Goal: Task Accomplishment & Management: Manage account settings

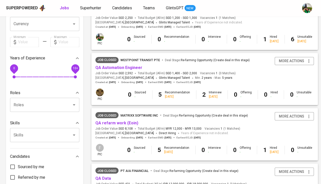
scroll to position [132, 0]
click at [95, 6] on span "Superhunter" at bounding box center [90, 8] width 21 height 5
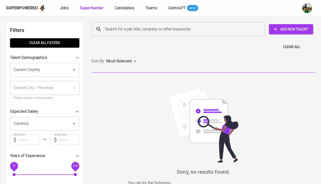
click at [121, 30] on input "Search for a job title, company or other keywords" at bounding box center [179, 29] width 151 height 10
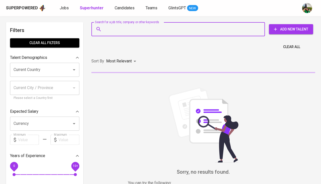
paste input "[EMAIL_ADDRESS][DOMAIN_NAME]"
type input "[EMAIL_ADDRESS][DOMAIN_NAME]"
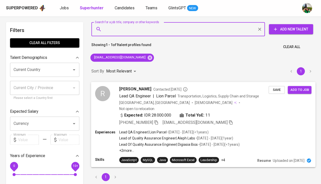
click at [273, 89] on span "Save" at bounding box center [276, 90] width 11 height 6
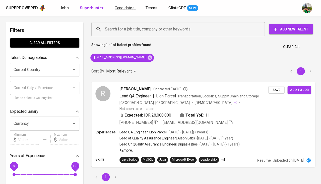
click at [131, 9] on span "Candidates" at bounding box center [125, 8] width 20 height 5
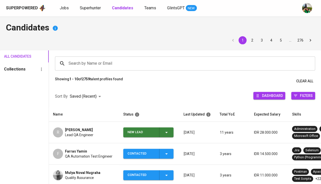
click at [73, 130] on span "[PERSON_NAME]" at bounding box center [79, 129] width 28 height 5
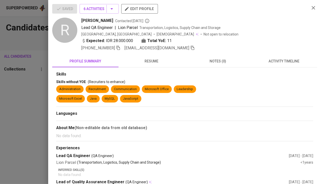
click at [295, 56] on button "activity timeline" at bounding box center [284, 61] width 66 height 12
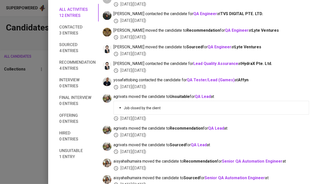
scroll to position [110, 0]
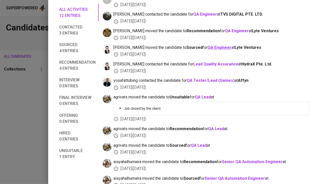
click at [208, 45] on b "QA Engineer" at bounding box center [220, 47] width 24 height 5
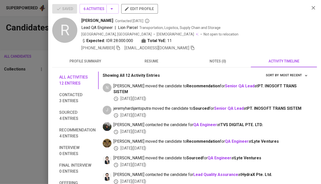
scroll to position [0, 0]
click at [23, 93] on div at bounding box center [160, 92] width 321 height 184
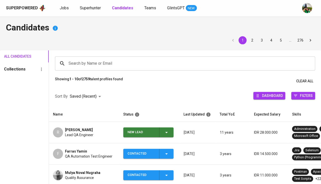
click at [168, 131] on icon "button" at bounding box center [167, 132] width 6 height 6
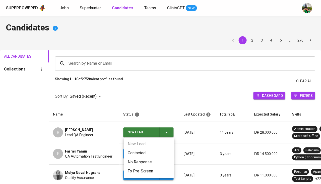
click at [141, 149] on li "Contacted" at bounding box center [149, 152] width 50 height 9
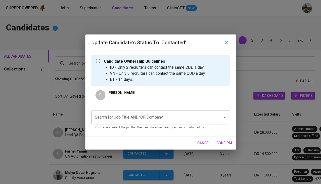
click at [148, 122] on div "Search for Job Title AND/OR Company" at bounding box center [160, 117] width 139 height 14
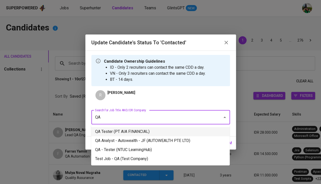
click at [132, 131] on li "QA Tester (PT AIA FINANCIAL)" at bounding box center [160, 131] width 139 height 9
type input "QA"
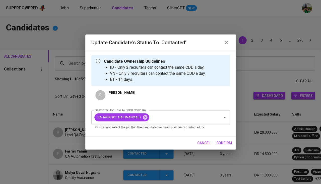
click at [224, 141] on span "confirm" at bounding box center [225, 143] width 16 height 6
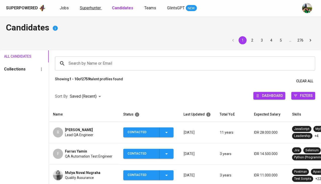
click at [93, 11] on link "Superhunter" at bounding box center [91, 8] width 22 height 6
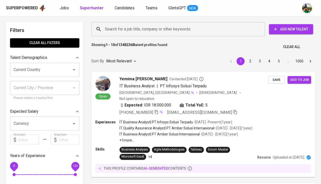
click at [149, 31] on input "Search for a job title, company or other keywords" at bounding box center [179, 29] width 151 height 10
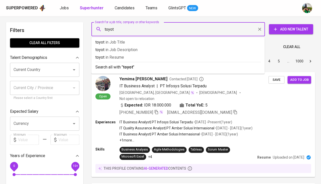
type input "toyota"
click at [127, 56] on p "toyota in Resume" at bounding box center [177, 57] width 165 height 6
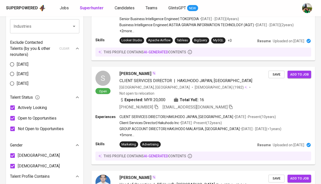
scroll to position [231, 0]
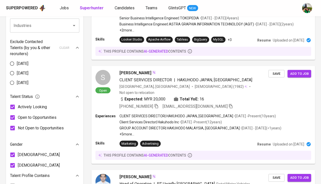
click at [12, 149] on input "[DEMOGRAPHIC_DATA]" at bounding box center [12, 154] width 11 height 11
checkbox input "false"
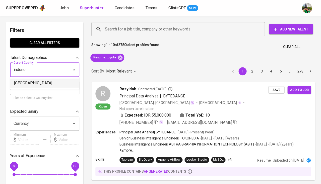
click at [47, 83] on li "Indonesia" at bounding box center [44, 82] width 69 height 9
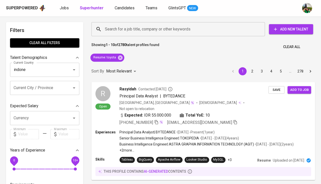
type input "Indonesia"
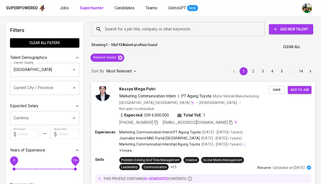
click at [131, 86] on span "Kessya Mega Putri" at bounding box center [137, 89] width 36 height 6
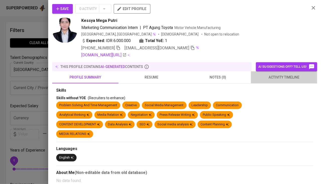
click at [269, 75] on span "activity timeline" at bounding box center [284, 77] width 60 height 6
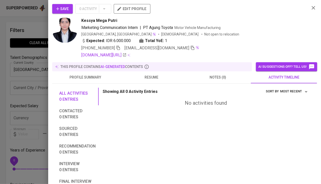
click at [152, 77] on span "resume" at bounding box center [152, 77] width 60 height 6
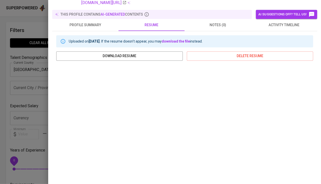
scroll to position [0, 0]
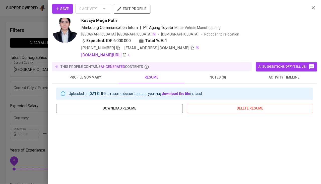
click at [124, 52] on link "linkedin.com/in/kessya-mega-putri" at bounding box center [103, 55] width 45 height 6
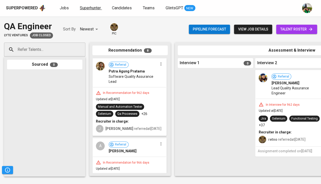
click at [86, 11] on link "Superhunter" at bounding box center [91, 8] width 22 height 6
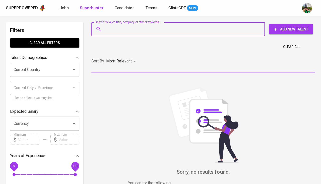
click at [108, 26] on input "Search for a job title, company or other keywords" at bounding box center [179, 29] width 151 height 10
paste input "[EMAIL_ADDRESS][DOMAIN_NAME]"
type input "[EMAIL_ADDRESS][DOMAIN_NAME]"
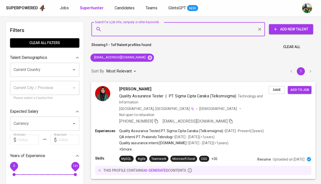
click at [279, 89] on span "Save" at bounding box center [276, 90] width 11 height 6
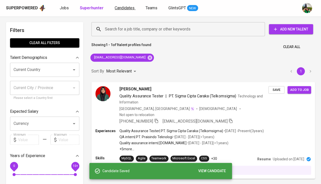
click at [128, 10] on link "Candidates" at bounding box center [125, 8] width 21 height 6
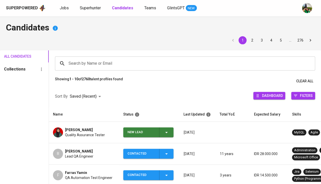
click at [75, 134] on span "Quality Assurance Tester" at bounding box center [85, 134] width 40 height 5
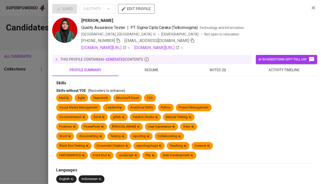
click at [271, 74] on button "activity timeline" at bounding box center [284, 70] width 66 height 12
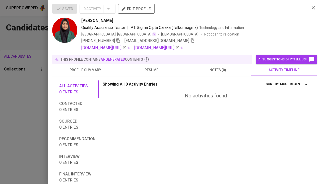
click at [8, 93] on div at bounding box center [160, 92] width 321 height 184
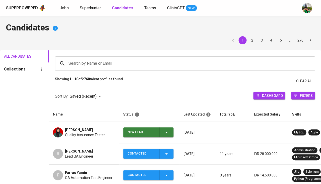
click at [167, 125] on td "New Lead" at bounding box center [149, 132] width 60 height 21
click at [164, 132] on icon "button" at bounding box center [167, 132] width 6 height 6
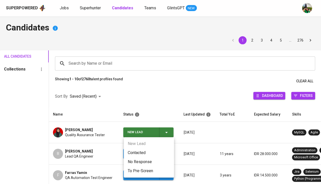
click at [139, 152] on li "Contacted" at bounding box center [149, 152] width 50 height 9
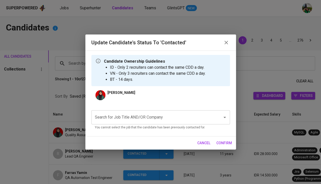
click at [138, 117] on input "Search for Job Title AND/OR Company" at bounding box center [154, 117] width 120 height 10
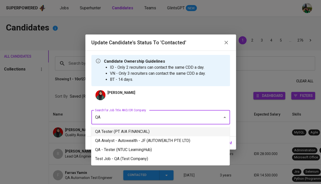
click at [136, 129] on li "QA Tester (PT AIA FINANCIAL)" at bounding box center [160, 131] width 139 height 9
type input "QA"
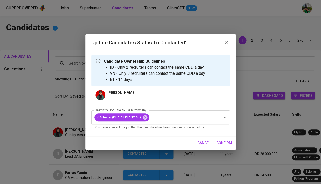
click at [219, 141] on span "confirm" at bounding box center [225, 143] width 16 height 6
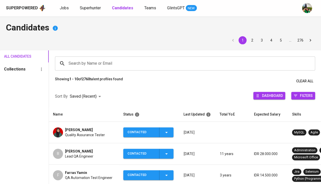
click at [70, 128] on span "Gitri Zahria" at bounding box center [79, 129] width 28 height 5
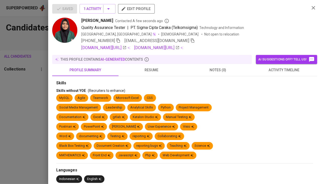
click at [70, 128] on div at bounding box center [160, 92] width 321 height 184
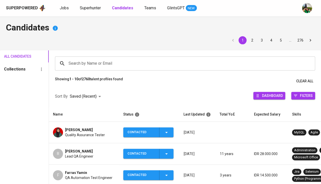
click at [79, 130] on span "Gitri Zahria" at bounding box center [79, 129] width 28 height 5
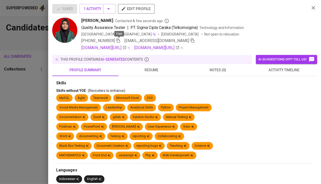
click at [119, 40] on icon "button" at bounding box center [118, 40] width 5 height 5
click at [153, 70] on span "resume" at bounding box center [152, 70] width 60 height 6
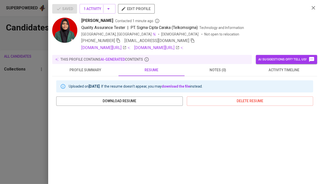
scroll to position [56, 0]
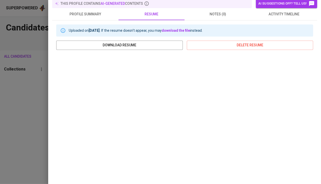
click at [5, 97] on div at bounding box center [160, 92] width 321 height 184
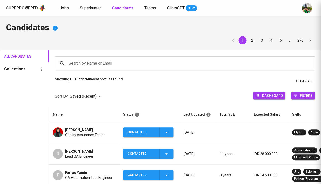
scroll to position [0, 0]
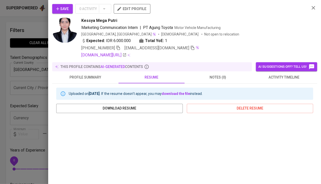
click at [40, 121] on div at bounding box center [160, 92] width 321 height 184
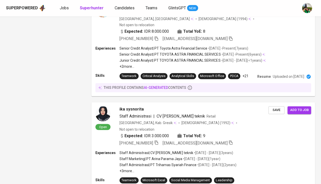
scroll to position [959, 0]
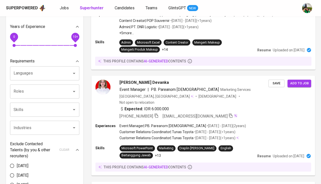
scroll to position [124, 0]
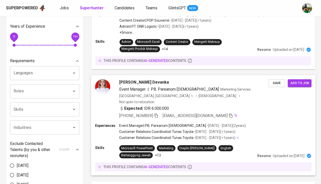
click at [135, 79] on span "Jessica Vermesta Devanka" at bounding box center [144, 82] width 50 height 6
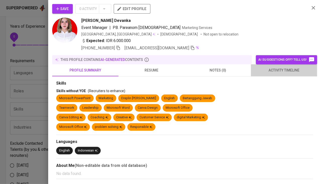
click at [287, 68] on span "activity timeline" at bounding box center [284, 70] width 60 height 6
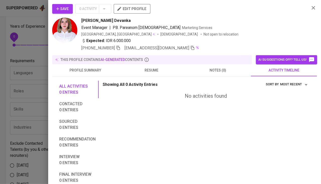
click at [69, 7] on button "Save" at bounding box center [62, 9] width 21 height 10
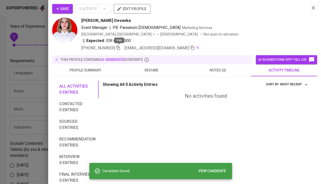
click at [120, 47] on icon "button" at bounding box center [118, 47] width 5 height 5
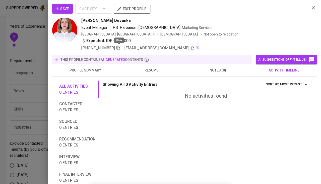
click at [64, 10] on span "Save" at bounding box center [62, 9] width 13 height 6
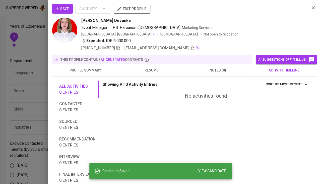
click at [20, 97] on div at bounding box center [160, 92] width 321 height 184
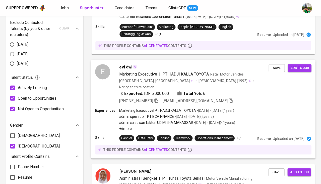
scroll to position [244, 0]
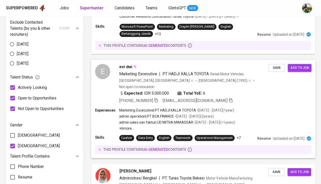
click at [126, 71] on span "Marketing Excecutive" at bounding box center [138, 74] width 38 height 6
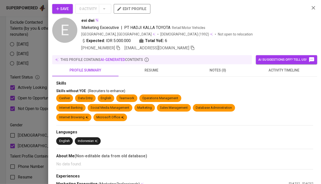
click at [283, 71] on span "activity timeline" at bounding box center [284, 70] width 60 height 6
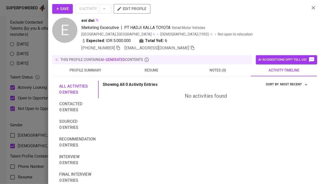
click at [152, 71] on span "resume" at bounding box center [152, 70] width 60 height 6
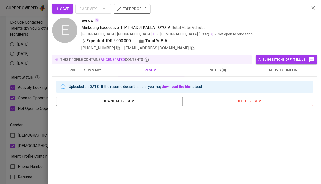
scroll to position [70, 0]
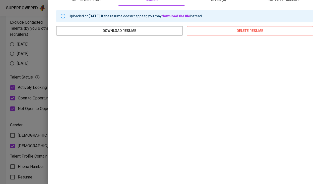
click at [1, 111] on div at bounding box center [160, 92] width 321 height 184
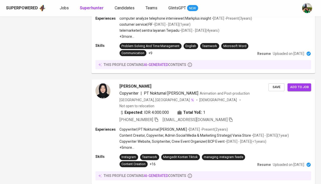
scroll to position [918, 0]
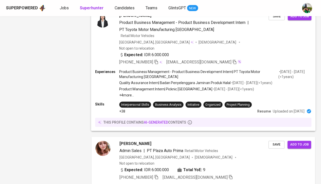
scroll to position [909, 0]
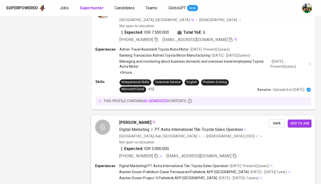
scroll to position [964, 0]
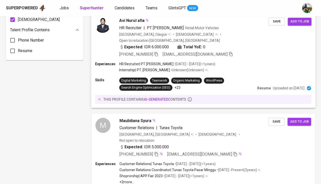
scroll to position [394, 0]
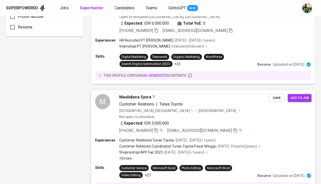
click at [124, 94] on span "Maulidiana Syura" at bounding box center [135, 97] width 32 height 6
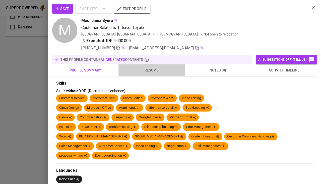
click at [154, 69] on span "resume" at bounding box center [152, 70] width 60 height 6
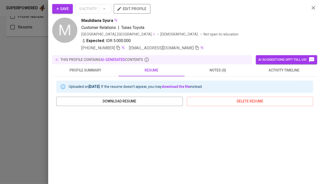
scroll to position [44, 0]
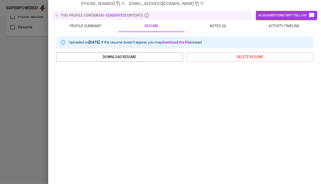
click at [33, 118] on div at bounding box center [160, 92] width 321 height 184
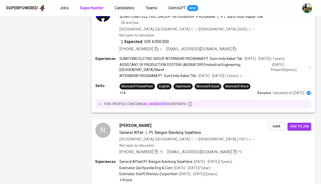
scroll to position [922, 0]
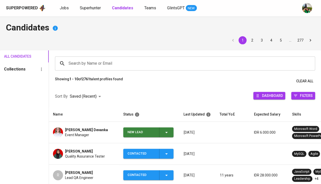
click at [165, 131] on icon "button" at bounding box center [167, 132] width 6 height 6
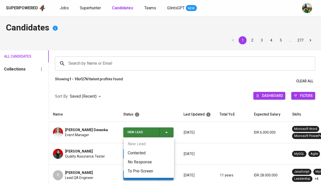
click at [134, 149] on li "Contacted" at bounding box center [149, 152] width 50 height 9
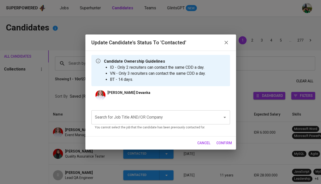
click at [144, 118] on input "Search for Job Title AND/OR Company" at bounding box center [154, 117] width 120 height 10
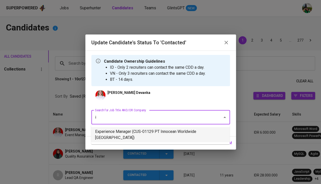
click at [127, 131] on li "Experience Manager (CUS-01129 PT Innocean Worldwide Indonesia)" at bounding box center [160, 134] width 139 height 15
type input "i"
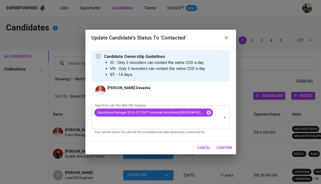
click at [226, 146] on span "confirm" at bounding box center [225, 147] width 16 height 6
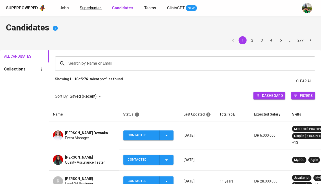
click at [83, 8] on span "Superhunter" at bounding box center [90, 8] width 21 height 5
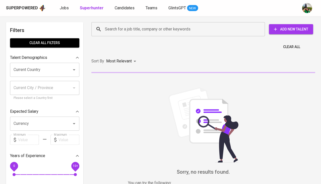
click at [114, 26] on input "Search for a job title, company or other keywords" at bounding box center [179, 29] width 151 height 10
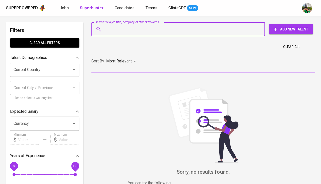
paste input "Network Operations Center"
type input "Network Operations Center"
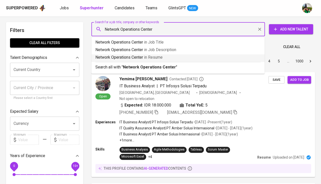
click at [143, 58] on p "Network Operations Center in Resume" at bounding box center [177, 57] width 165 height 6
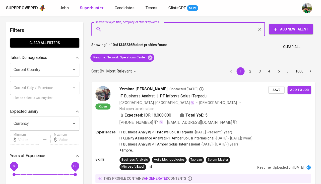
click at [27, 68] on input "Current Country" at bounding box center [37, 70] width 51 height 10
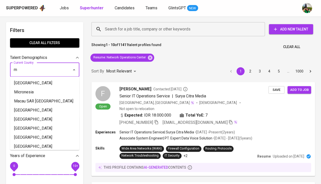
click at [40, 65] on input "Current Country" at bounding box center [37, 70] width 51 height 10
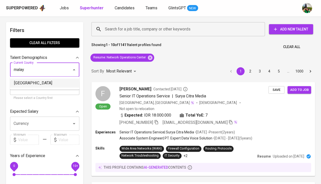
click at [45, 84] on li "[GEOGRAPHIC_DATA]" at bounding box center [44, 82] width 69 height 9
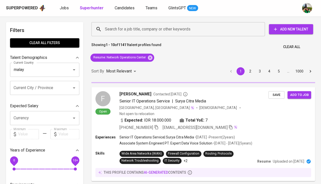
type input "[GEOGRAPHIC_DATA]"
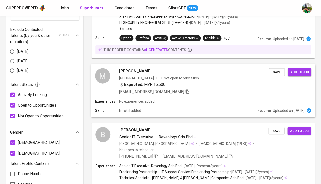
scroll to position [257, 0]
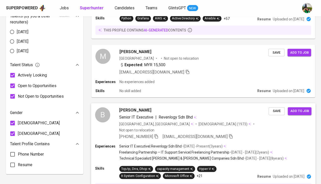
click at [126, 107] on span "Ben Kwoh" at bounding box center [135, 110] width 32 height 6
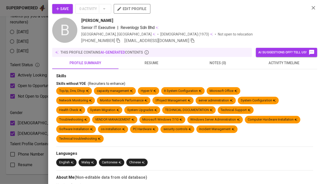
click at [147, 61] on span "resume" at bounding box center [152, 63] width 60 height 6
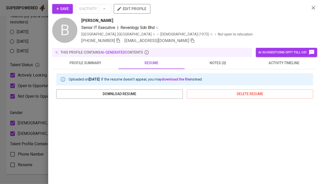
click at [38, 167] on div at bounding box center [160, 92] width 321 height 184
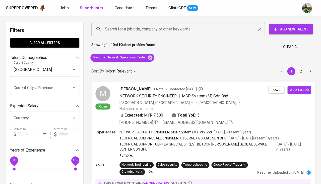
scroll to position [0, 0]
click at [141, 32] on input "Search for a job title, company or other keywords" at bounding box center [179, 29] width 151 height 10
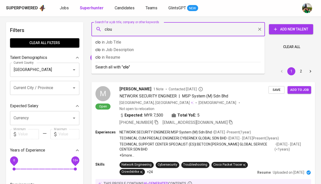
type input "cloud"
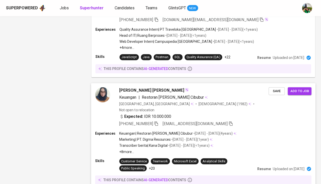
scroll to position [956, 0]
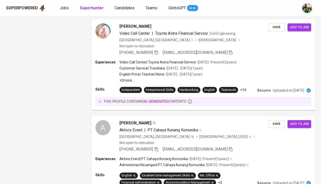
scroll to position [886, 0]
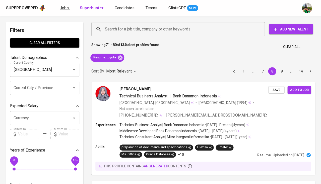
click at [67, 10] on link "Jobs" at bounding box center [65, 8] width 10 height 6
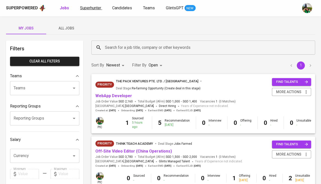
click at [89, 9] on span "Superhunter" at bounding box center [90, 8] width 21 height 5
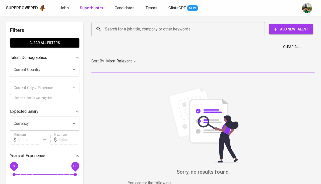
click at [122, 31] on input "Search for a job title, company or other keywords" at bounding box center [179, 29] width 151 height 10
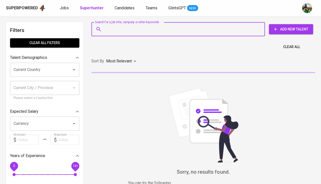
paste input "[EMAIL_ADDRESS][DOMAIN_NAME]"
type input "[EMAIL_ADDRESS][DOMAIN_NAME]"
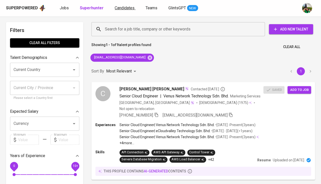
click at [123, 8] on span "Candidates" at bounding box center [125, 8] width 20 height 5
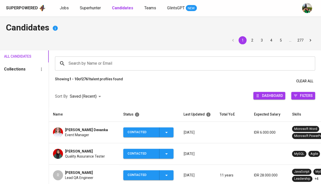
click at [107, 67] on input "Search by Name or Email" at bounding box center [186, 64] width 238 height 10
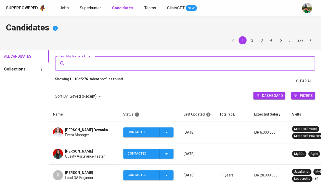
paste input "[EMAIL_ADDRESS][DOMAIN_NAME]"
type input "[EMAIL_ADDRESS][DOMAIN_NAME]"
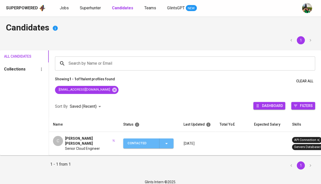
click at [164, 144] on div "Contacted" at bounding box center [149, 143] width 42 height 10
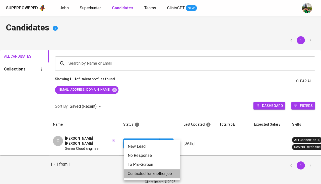
click at [141, 173] on li "Contacted for another job" at bounding box center [152, 173] width 56 height 9
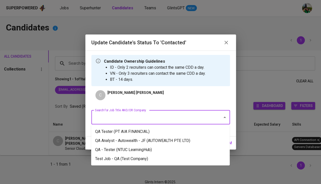
click at [149, 121] on input "Search for Job Title AND/OR Company" at bounding box center [154, 117] width 120 height 10
click at [143, 128] on li "QA Tester (PT AIA FINANCIAL)" at bounding box center [160, 131] width 139 height 9
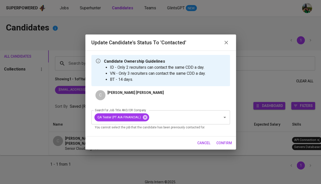
click at [231, 137] on div "cancel confirm" at bounding box center [160, 142] width 151 height 13
click at [223, 140] on span "confirm" at bounding box center [225, 143] width 16 height 6
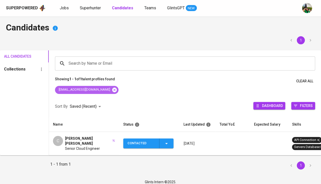
click at [112, 89] on icon at bounding box center [114, 89] width 5 height 5
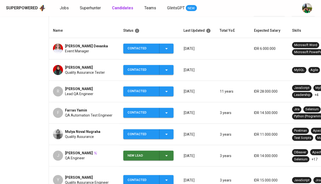
scroll to position [114, 0]
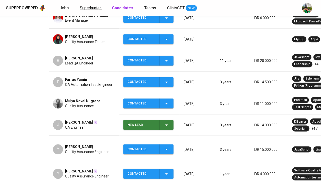
click at [87, 8] on span "Superhunter" at bounding box center [90, 8] width 21 height 5
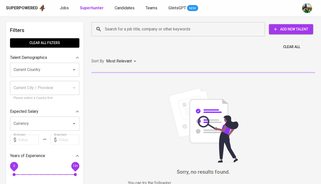
click at [124, 28] on input "Search for a job title, company or other keywords" at bounding box center [179, 29] width 151 height 10
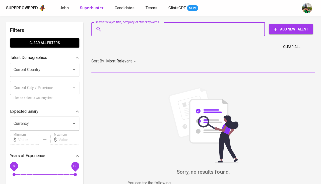
paste input "phuashangyen98@gmail.com"
type input "phuashangyen98@gmail.com"
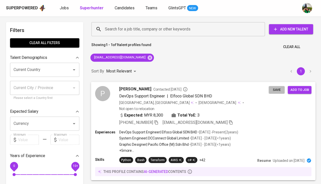
click at [280, 87] on span "Save" at bounding box center [276, 90] width 11 height 6
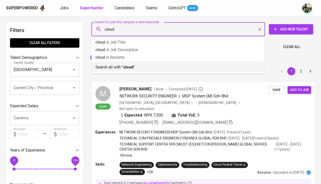
click at [126, 67] on b "cloud" at bounding box center [128, 67] width 10 height 5
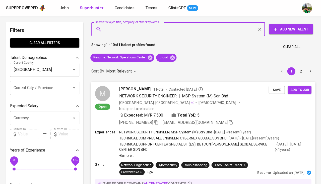
click at [131, 83] on div "M Open [PERSON_NAME] 1 Note Contacted [DATE] NETWORK SECURITY ENGINEER | MSP Sy…" at bounding box center [203, 106] width 225 height 48
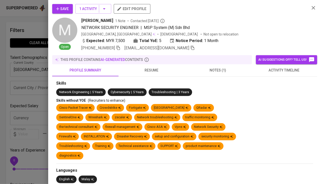
click at [156, 71] on span "resume" at bounding box center [152, 70] width 60 height 6
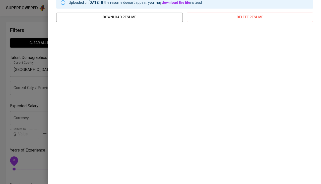
scroll to position [84, 0]
click at [25, 117] on div at bounding box center [160, 92] width 321 height 184
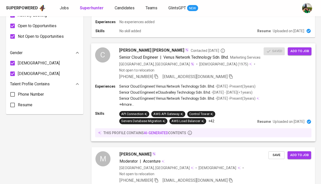
scroll to position [310, 0]
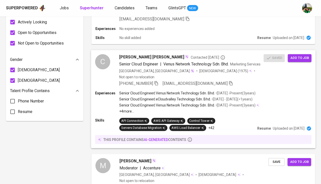
click at [143, 54] on span "[PERSON_NAME] [PERSON_NAME]" at bounding box center [151, 57] width 65 height 6
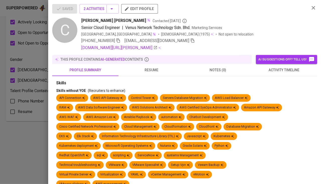
click at [275, 67] on span "activity timeline" at bounding box center [284, 70] width 60 height 6
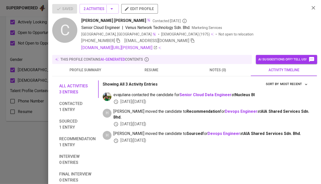
click at [228, 107] on div "evajuliana contacted the candidate for Senior Cloud Data Engineer at Nucleus BI…" at bounding box center [206, 117] width 206 height 51
click at [225, 110] on b "Devops Engineer" at bounding box center [241, 111] width 33 height 5
click at [117, 40] on icon "button" at bounding box center [119, 40] width 4 height 4
click at [152, 68] on span "resume" at bounding box center [152, 70] width 60 height 6
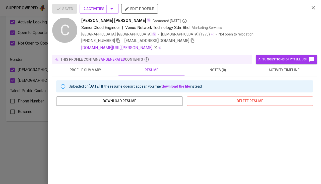
click at [190, 40] on icon "button" at bounding box center [192, 40] width 5 height 5
click at [14, 120] on div at bounding box center [160, 92] width 321 height 184
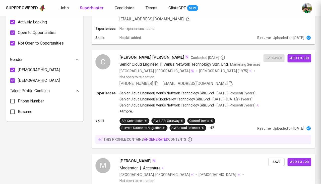
click at [14, 120] on div at bounding box center [160, 92] width 321 height 184
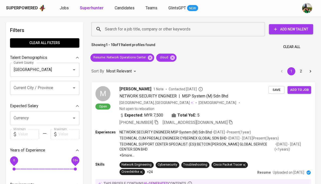
scroll to position [0, 0]
click at [115, 8] on span "Candidates" at bounding box center [125, 8] width 20 height 5
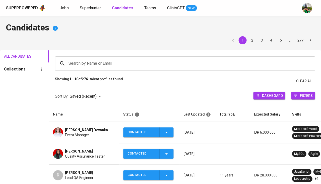
click at [97, 10] on span "Superhunter" at bounding box center [90, 8] width 21 height 5
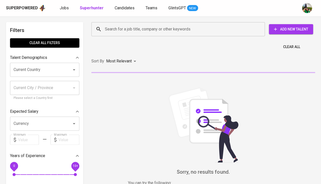
click at [116, 23] on div "Search for a job title, company or other keywords" at bounding box center [178, 29] width 174 height 14
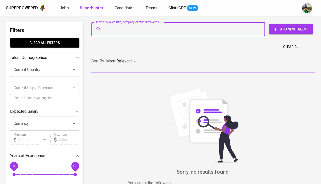
paste input "limlinus7@gmail.com"
type input "limlinus7@gmail.com"
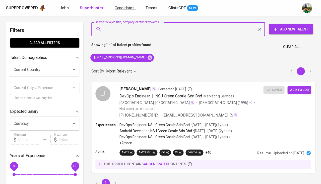
click at [125, 10] on span "Candidates" at bounding box center [125, 8] width 20 height 5
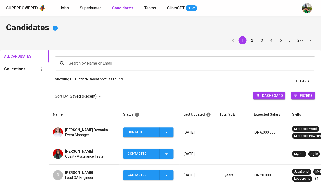
click at [117, 67] on input "Search by Name or Email" at bounding box center [186, 64] width 238 height 10
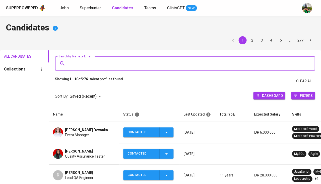
paste input "limlinus7@gmail.com"
type input "limlinus7@gmail.com"
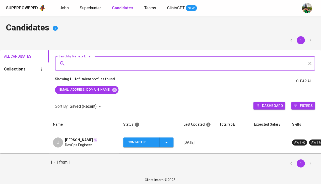
click at [171, 138] on span "Contacted" at bounding box center [148, 142] width 46 height 10
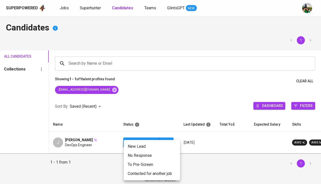
click at [158, 171] on li "Contacted for another job" at bounding box center [152, 173] width 56 height 9
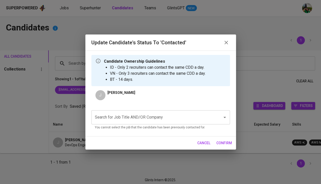
click at [157, 115] on input "Search for Job Title AND/OR Company" at bounding box center [154, 117] width 120 height 10
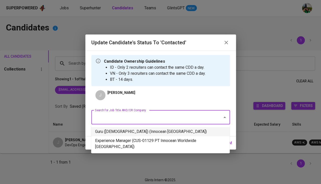
click at [147, 127] on li "Guru (Female) (Innocean Indonesia)" at bounding box center [160, 131] width 139 height 9
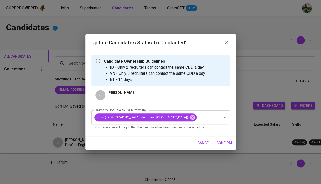
click at [221, 141] on span "confirm" at bounding box center [225, 143] width 16 height 6
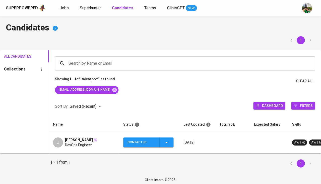
click at [77, 137] on span "Jiun Ann Lim" at bounding box center [79, 139] width 28 height 5
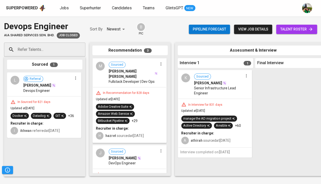
click at [207, 86] on span "Senior Infrastructure Lead Engineer" at bounding box center [218, 90] width 49 height 10
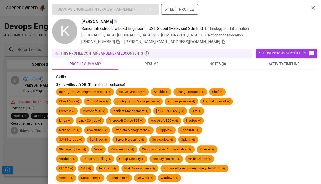
click at [151, 67] on button "resume" at bounding box center [152, 64] width 66 height 12
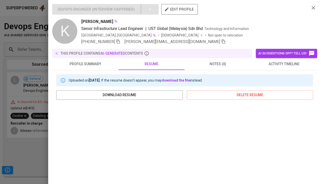
scroll to position [67, 0]
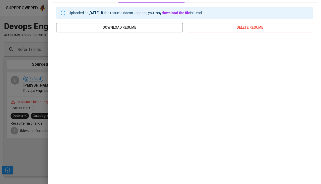
click at [17, 159] on div at bounding box center [160, 92] width 321 height 184
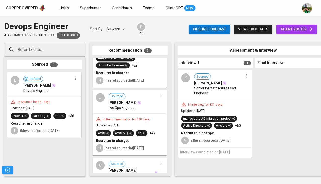
scroll to position [61, 0]
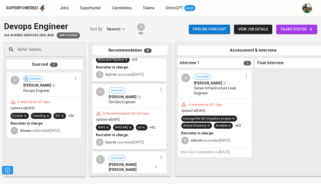
click at [138, 99] on div "J Sourced [PERSON_NAME] Engineer" at bounding box center [129, 95] width 73 height 23
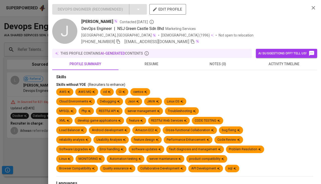
click at [154, 66] on span "resume" at bounding box center [152, 64] width 60 height 6
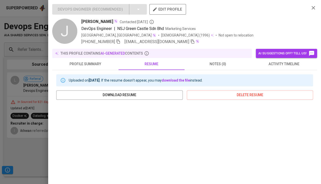
scroll to position [54, 0]
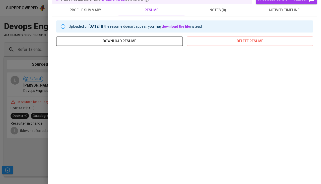
click at [143, 43] on span "download resume" at bounding box center [119, 41] width 119 height 6
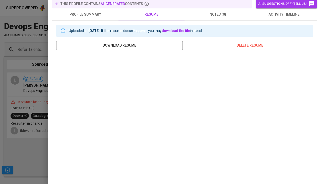
click at [282, 17] on span "activity timeline" at bounding box center [284, 14] width 60 height 6
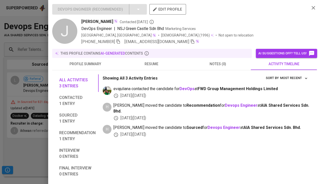
scroll to position [0, 0]
click at [159, 66] on span "resume" at bounding box center [152, 64] width 60 height 6
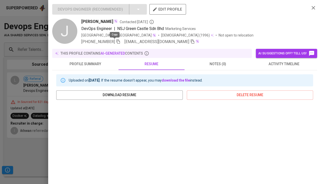
click at [116, 42] on icon "button" at bounding box center [118, 41] width 5 height 5
click at [191, 41] on icon "button" at bounding box center [193, 41] width 4 height 4
click at [23, 149] on div at bounding box center [160, 92] width 321 height 184
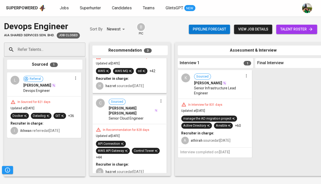
click at [146, 127] on div "In Recommendation for 828 days Updated at [DATE] API Connection AWS API Gateway…" at bounding box center [129, 151] width 73 height 54
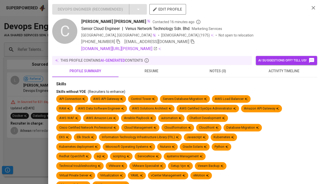
click at [24, 132] on div at bounding box center [160, 92] width 321 height 184
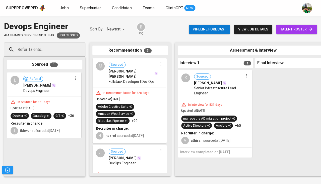
scroll to position [0, 0]
click at [137, 156] on img at bounding box center [139, 158] width 4 height 4
click at [140, 148] on span "Sourced [PERSON_NAME]" at bounding box center [133, 154] width 49 height 12
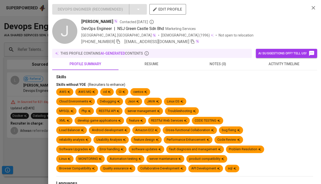
click at [280, 64] on span "activity timeline" at bounding box center [284, 64] width 60 height 6
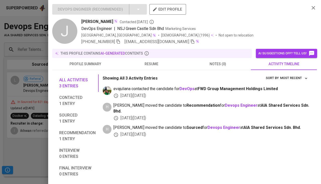
click at [26, 141] on div at bounding box center [160, 92] width 321 height 184
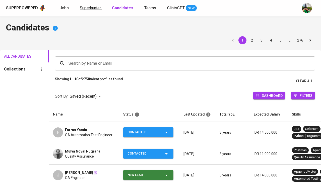
scroll to position [67, 0]
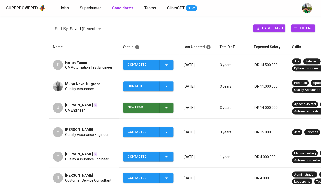
click at [88, 7] on span "Superhunter" at bounding box center [90, 8] width 21 height 5
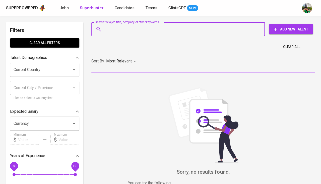
click at [128, 30] on input "Search for a job title, company or other keywords" at bounding box center [179, 29] width 151 height 10
paste input "rusli.fauzi@gmail.com"
type input "rusli.fauzi@gmail.com"
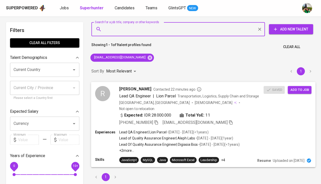
click at [134, 93] on span "Lead QA Engineer" at bounding box center [134, 95] width 31 height 5
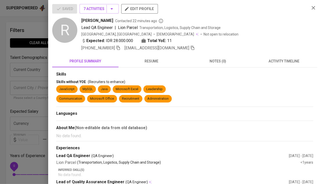
click at [290, 64] on button "activity timeline" at bounding box center [284, 61] width 66 height 12
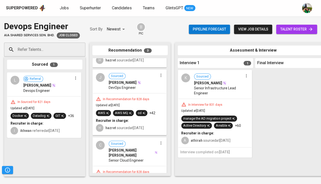
scroll to position [75, 0]
click at [143, 110] on div "cd" at bounding box center [142, 113] width 12 height 6
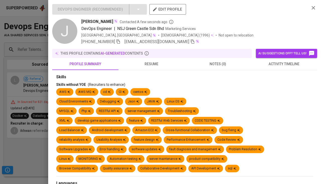
click at [279, 65] on span "activity timeline" at bounding box center [284, 64] width 60 height 6
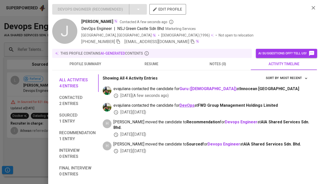
click at [190, 103] on b "DevOps" at bounding box center [187, 105] width 15 height 5
click at [16, 132] on div at bounding box center [160, 92] width 321 height 184
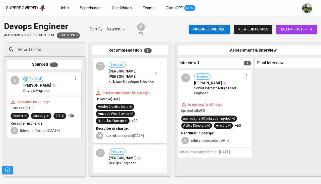
scroll to position [0, 0]
click at [38, 100] on div "In Sourced for 821 days" at bounding box center [34, 102] width 37 height 4
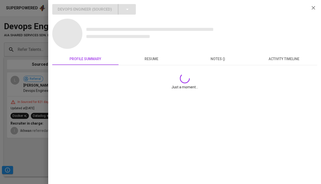
scroll to position [0, 0]
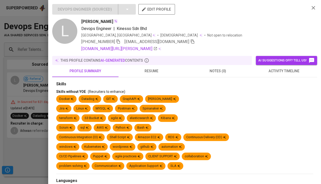
click at [157, 74] on button "resume" at bounding box center [152, 71] width 66 height 12
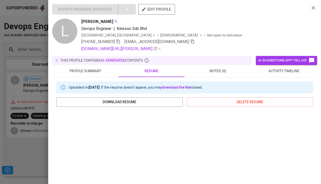
scroll to position [53, 0]
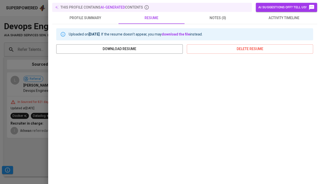
click at [1, 134] on div at bounding box center [160, 92] width 321 height 184
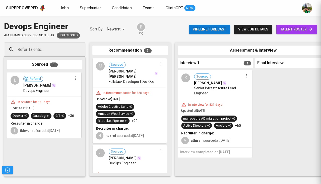
scroll to position [0, 0]
click at [126, 87] on div "In Recommendation for 828 days Updated at Jun 23, 2023 Adobe Creative Suite Ama…" at bounding box center [129, 114] width 73 height 55
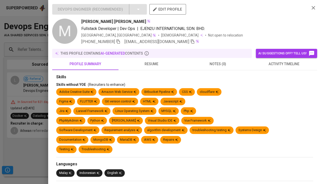
click at [274, 65] on span "activity timeline" at bounding box center [284, 64] width 60 height 6
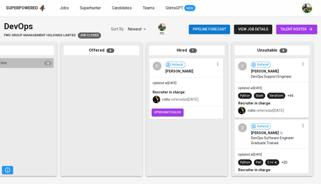
scroll to position [0, 277]
click at [262, 88] on span "Updated at [DATE]" at bounding box center [250, 88] width 24 height 4
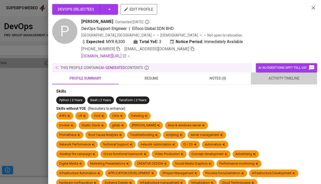
click at [278, 76] on span "activity timeline" at bounding box center [284, 78] width 60 height 6
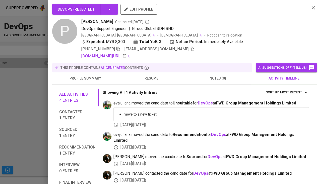
scroll to position [0, 0]
click at [150, 77] on span "resume" at bounding box center [152, 78] width 60 height 6
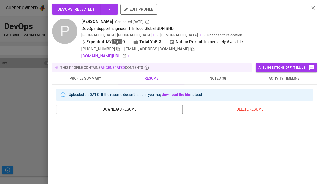
click at [117, 49] on icon "button" at bounding box center [118, 48] width 5 height 5
click at [190, 48] on icon "button" at bounding box center [192, 48] width 5 height 5
click at [0, 88] on div at bounding box center [160, 92] width 321 height 184
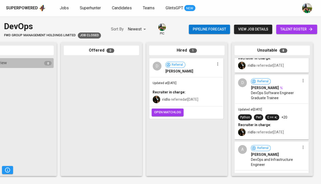
scroll to position [50, 0]
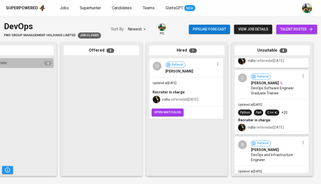
click at [262, 103] on span "Updated at [DATE]" at bounding box center [250, 105] width 24 height 4
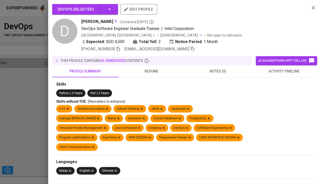
click at [278, 70] on span "activity timeline" at bounding box center [284, 71] width 60 height 6
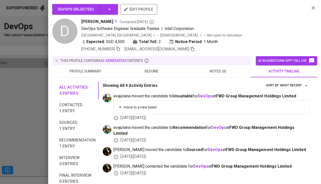
scroll to position [0, 0]
click at [118, 48] on icon "button" at bounding box center [119, 49] width 4 height 4
click at [190, 47] on icon "button" at bounding box center [192, 48] width 5 height 5
click at [18, 124] on div at bounding box center [160, 92] width 321 height 184
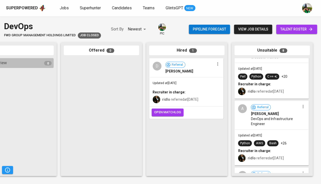
scroll to position [87, 0]
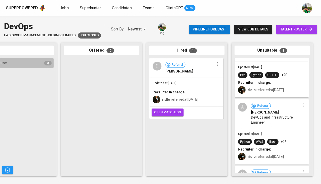
click at [271, 125] on div "A Referral [PERSON_NAME] and Infrastructure Engineer" at bounding box center [271, 113] width 73 height 28
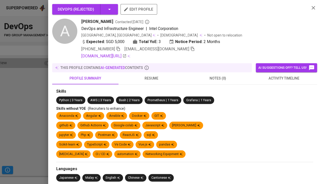
click at [280, 78] on span "activity timeline" at bounding box center [284, 78] width 60 height 6
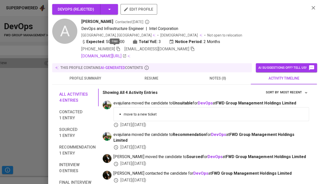
click at [117, 48] on icon "button" at bounding box center [119, 49] width 4 height 4
click at [190, 48] on icon "button" at bounding box center [192, 48] width 5 height 5
click at [32, 111] on div at bounding box center [160, 92] width 321 height 184
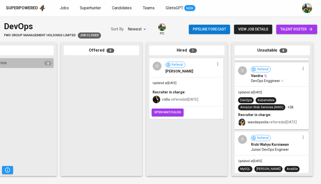
scroll to position [197, 0]
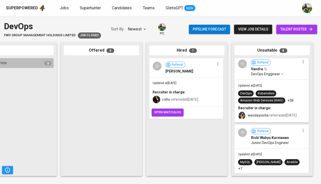
click at [274, 98] on div "Amazon Web Services (AWS)" at bounding box center [261, 100] width 43 height 5
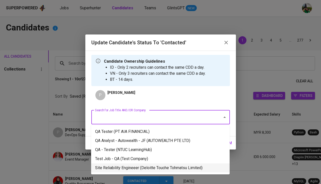
click at [138, 164] on li "Site Reliability Engineeer (Deloitte Touche Tohmatsu Limited)" at bounding box center [160, 167] width 139 height 9
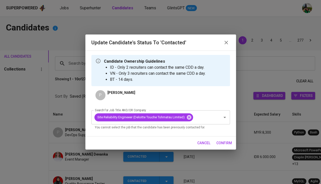
click at [225, 141] on span "confirm" at bounding box center [225, 143] width 16 height 6
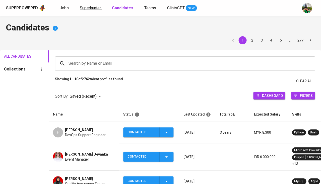
click at [98, 8] on span "Superhunter" at bounding box center [90, 8] width 21 height 5
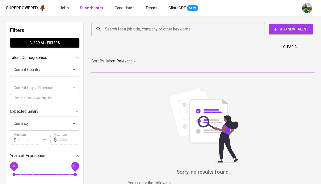
click at [117, 27] on input "Search for a job title, company or other keywords" at bounding box center [179, 29] width 151 height 10
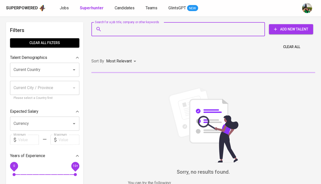
paste input "[EMAIL_ADDRESS][DOMAIN_NAME]"
type input "[EMAIL_ADDRESS][DOMAIN_NAME]"
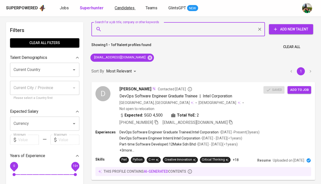
click at [133, 8] on link "Candidates" at bounding box center [125, 8] width 21 height 6
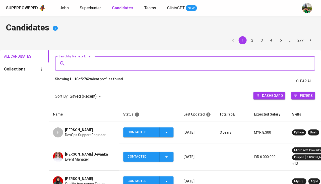
click at [110, 62] on input "Search by Name or Email" at bounding box center [186, 64] width 238 height 10
paste input "[EMAIL_ADDRESS][DOMAIN_NAME]"
type input "[EMAIL_ADDRESS][DOMAIN_NAME]"
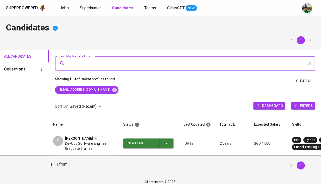
click at [168, 144] on icon "button" at bounding box center [167, 143] width 6 height 6
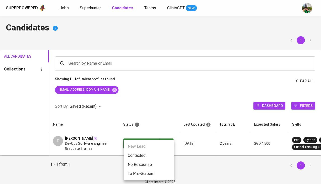
click at [148, 154] on li "Contacted" at bounding box center [149, 155] width 50 height 9
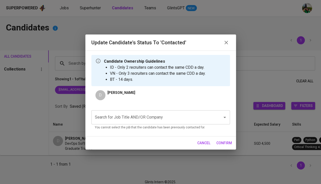
click at [137, 119] on input "Search for Job Title AND/OR Company" at bounding box center [154, 117] width 120 height 10
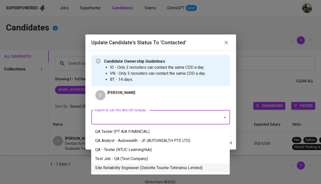
click at [128, 164] on li "Site Reliability Engineeer (Deloitte Touche Tohmatsu Limited)" at bounding box center [160, 167] width 139 height 9
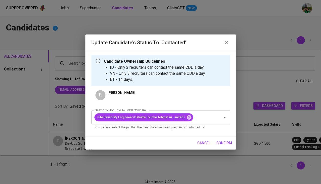
click at [225, 140] on span "confirm" at bounding box center [225, 143] width 16 height 6
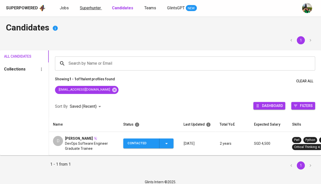
click at [91, 7] on span "Superhunter" at bounding box center [90, 8] width 21 height 5
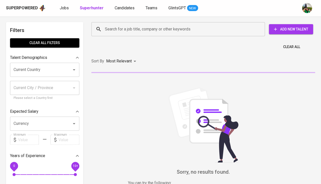
click at [116, 31] on input "Search for a job title, company or other keywords" at bounding box center [179, 29] width 151 height 10
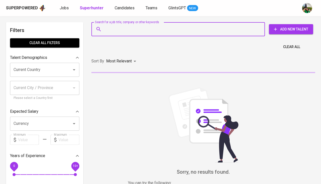
paste input "[EMAIL_ADDRESS][DOMAIN_NAME]"
type input "[EMAIL_ADDRESS][DOMAIN_NAME]"
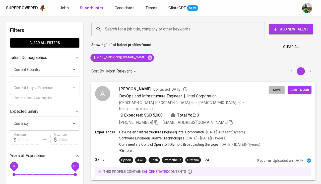
click at [273, 89] on span "Save" at bounding box center [276, 90] width 11 height 6
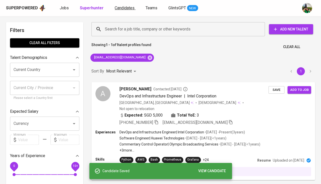
click at [130, 9] on span "Candidates" at bounding box center [125, 8] width 20 height 5
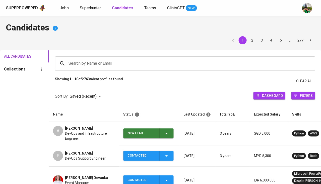
click at [167, 131] on icon "button" at bounding box center [167, 133] width 6 height 6
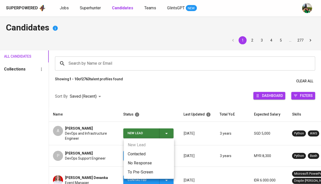
click at [145, 151] on li "Contacted" at bounding box center [149, 153] width 50 height 9
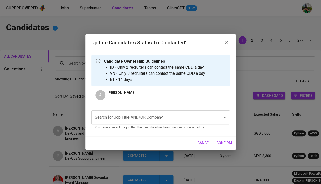
click at [122, 116] on input "Search for Job Title AND/OR Company" at bounding box center [154, 117] width 120 height 10
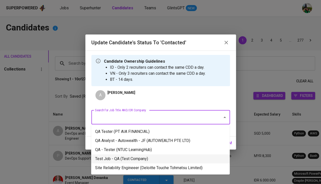
click at [116, 167] on li "Site Reliability Engineeer (Deloitte Touche Tohmatsu Limited)" at bounding box center [160, 167] width 139 height 9
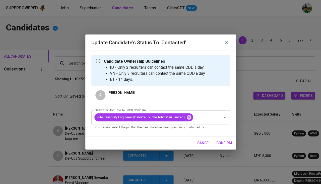
click at [219, 142] on span "confirm" at bounding box center [225, 143] width 16 height 6
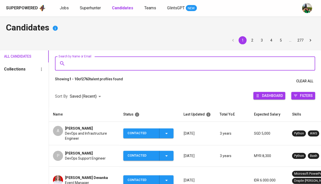
click at [88, 62] on input "Search by Name or Email" at bounding box center [186, 64] width 238 height 10
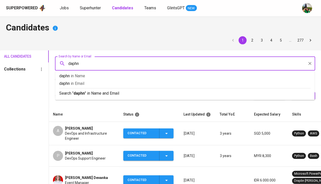
type input "[PERSON_NAME]"
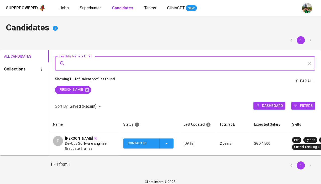
click at [93, 139] on span at bounding box center [95, 138] width 4 height 5
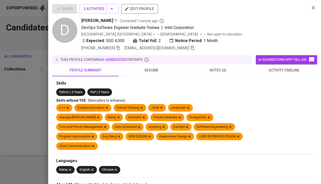
click at [290, 72] on span "activity timeline" at bounding box center [284, 70] width 60 height 6
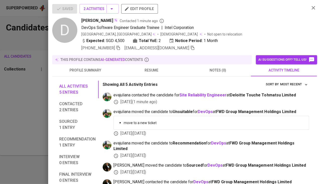
click at [159, 67] on span "resume" at bounding box center [152, 70] width 60 height 6
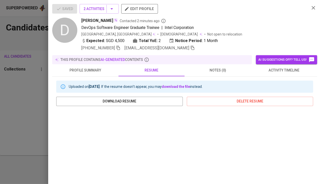
click at [96, 18] on span "[PERSON_NAME]" at bounding box center [97, 21] width 32 height 6
copy span "[PERSON_NAME]"
